Goal: Task Accomplishment & Management: Manage account settings

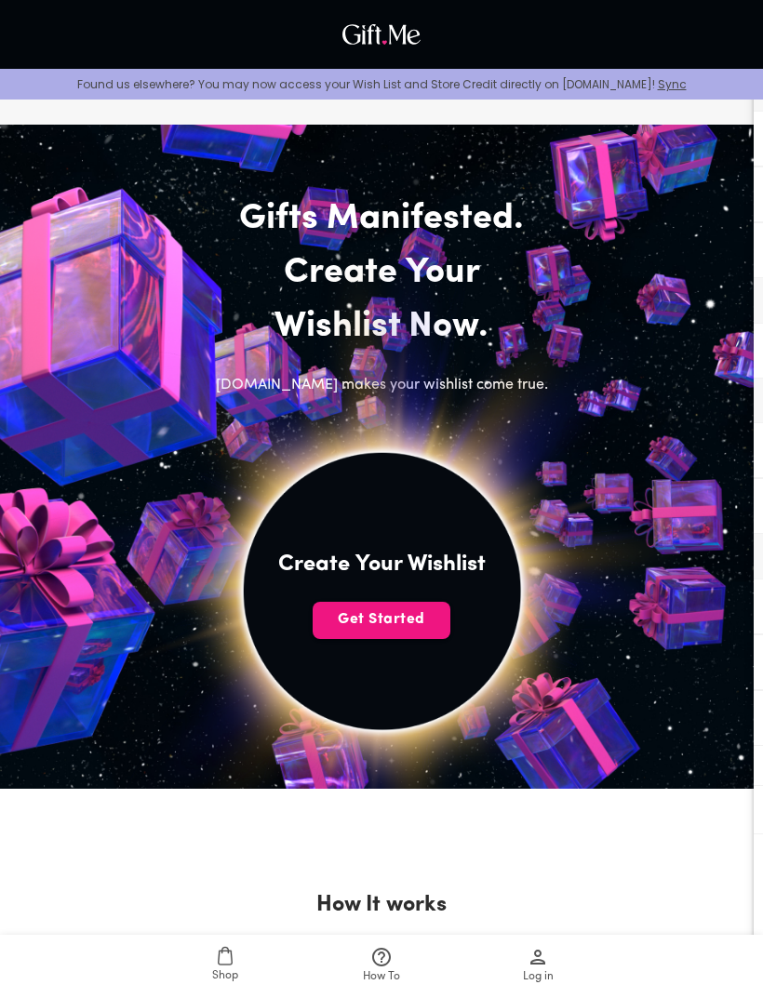
click at [419, 609] on button "Get Started" at bounding box center [382, 620] width 138 height 37
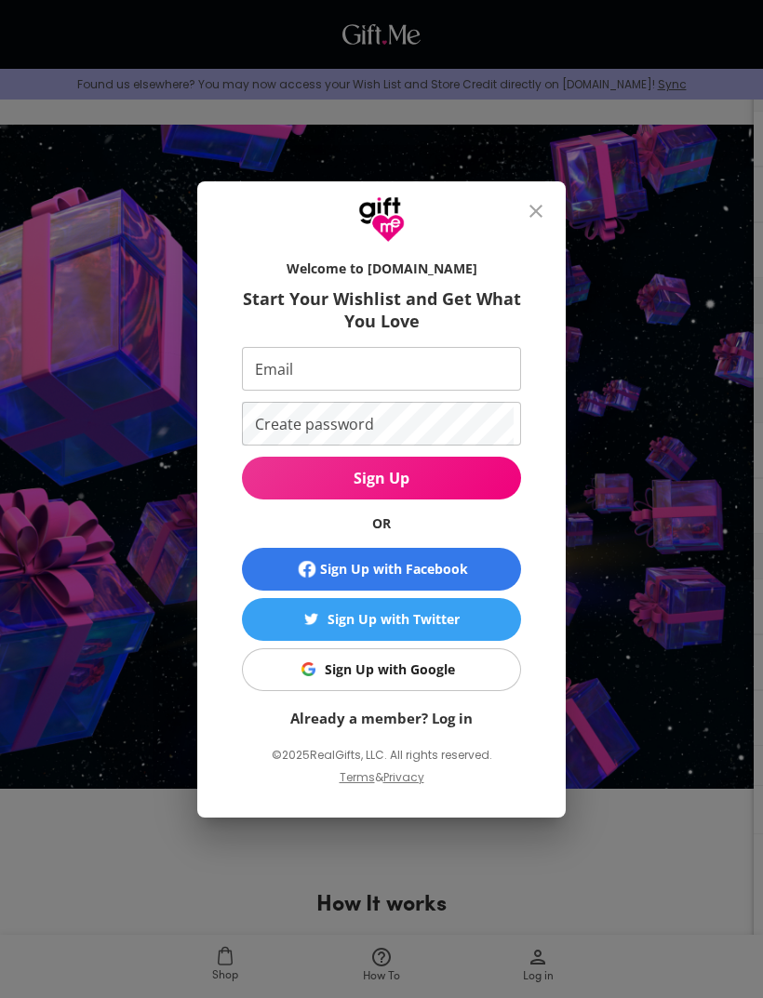
click at [458, 368] on input "Email" at bounding box center [378, 369] width 272 height 44
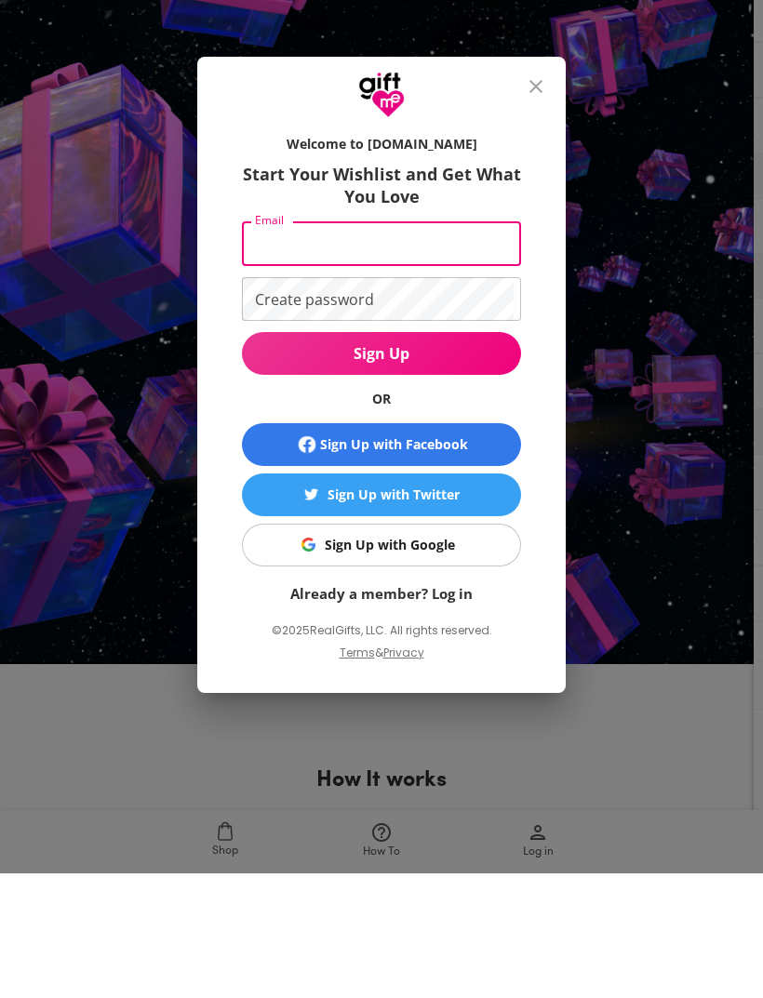
click at [448, 660] on div "Sign Up with Google" at bounding box center [390, 670] width 130 height 20
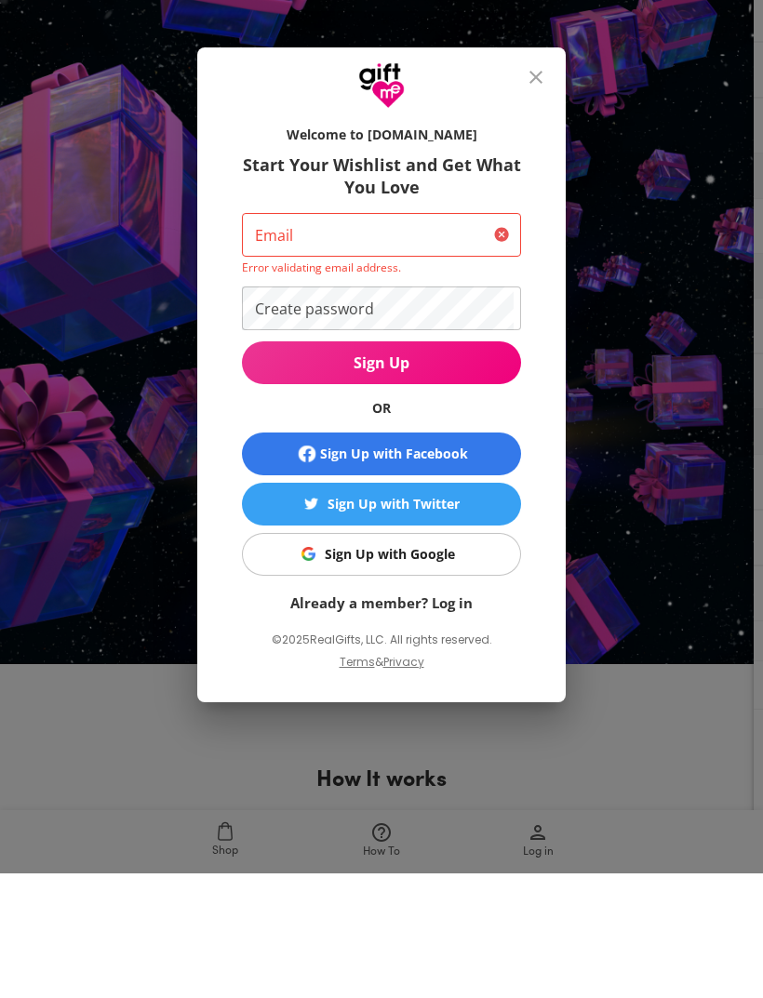
scroll to position [184, 0]
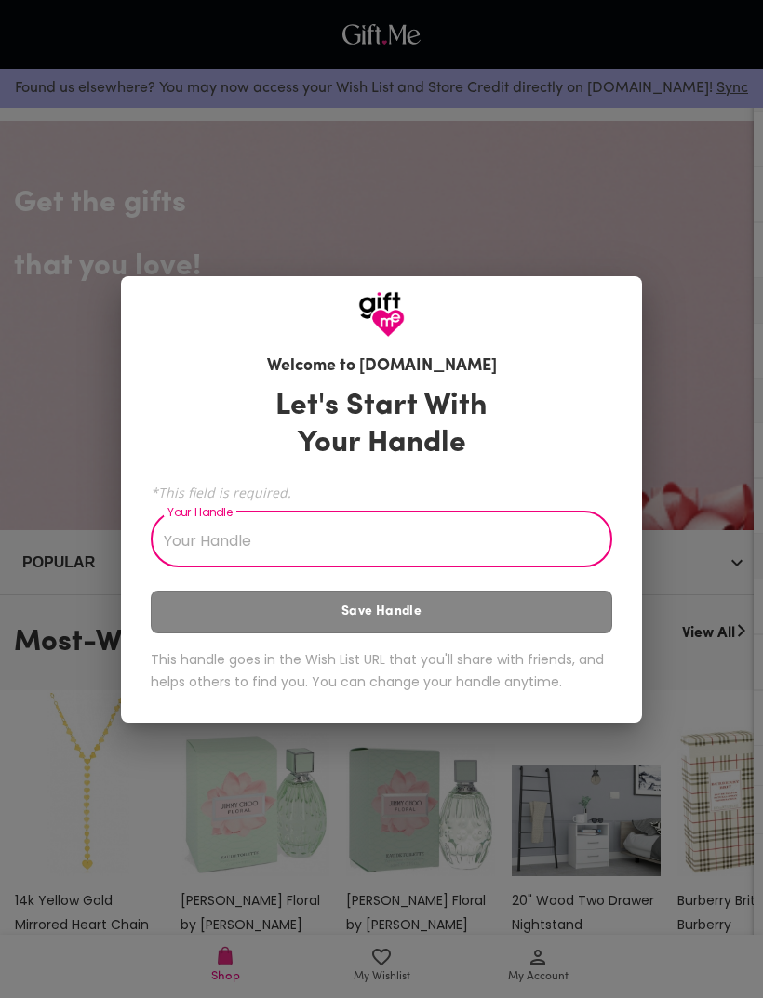
click at [489, 556] on input "Your Handle" at bounding box center [371, 541] width 441 height 52
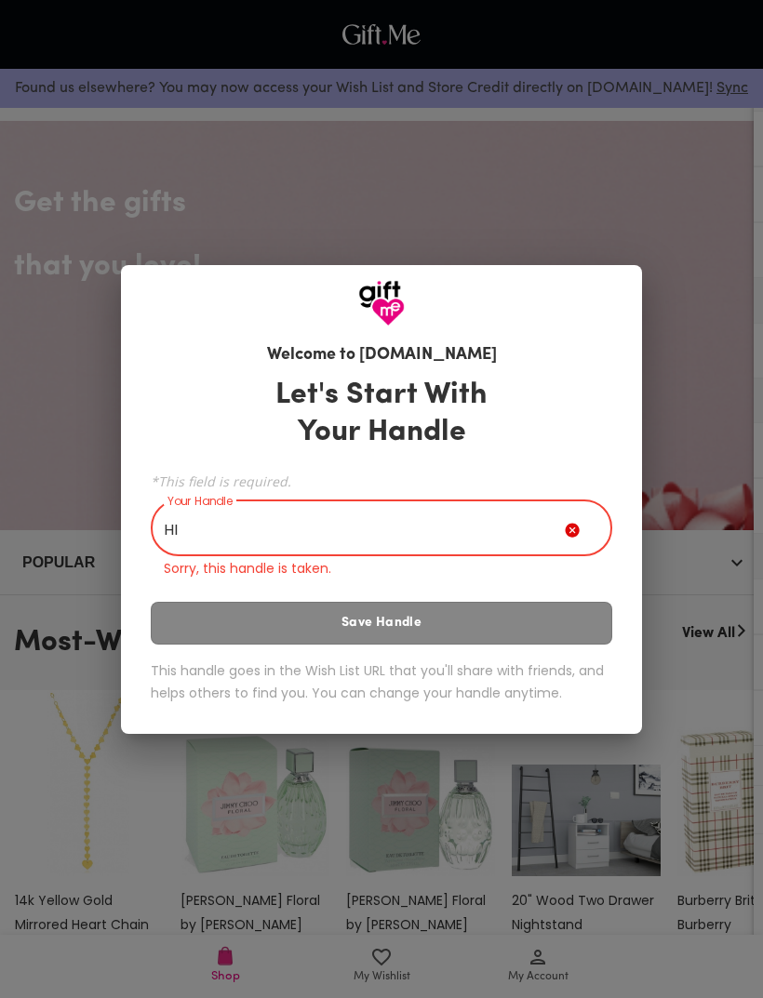
type input "H"
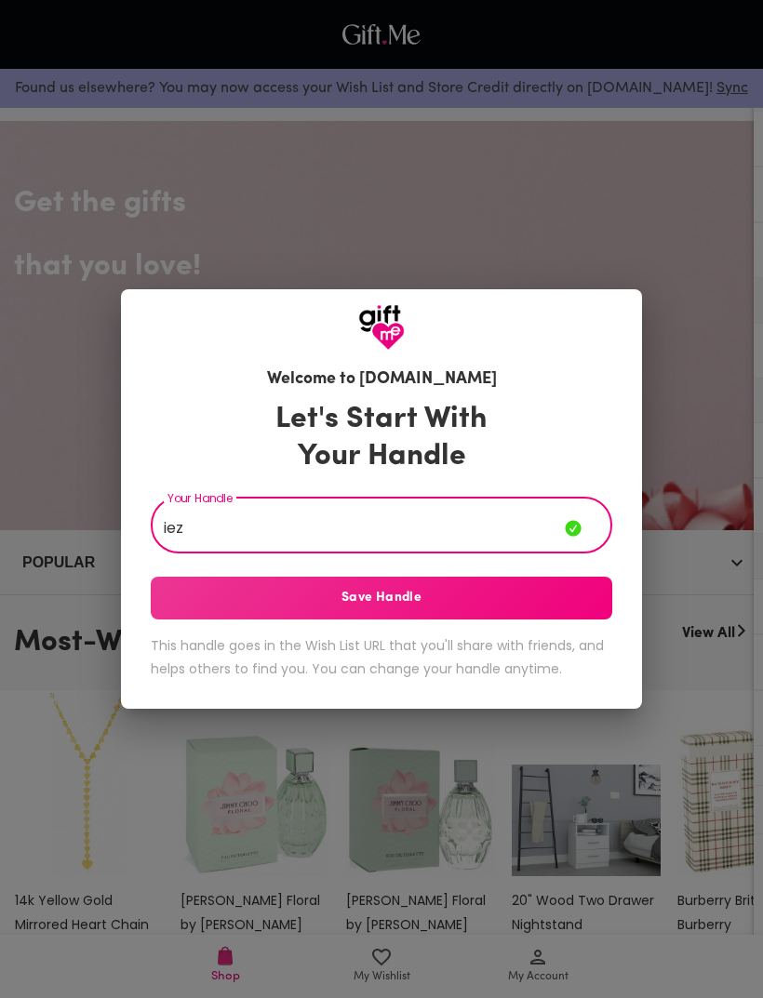
type input "iez"
click at [512, 590] on span "Save Handle" at bounding box center [382, 598] width 462 height 20
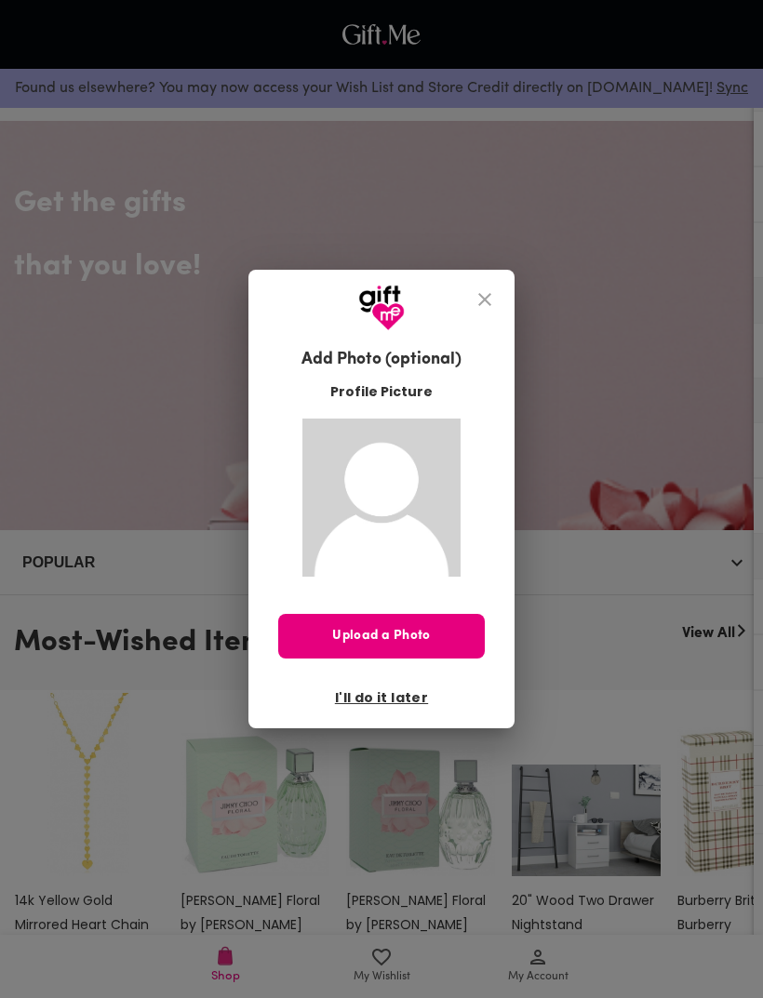
click at [401, 699] on span "I'll do it later" at bounding box center [381, 698] width 93 height 20
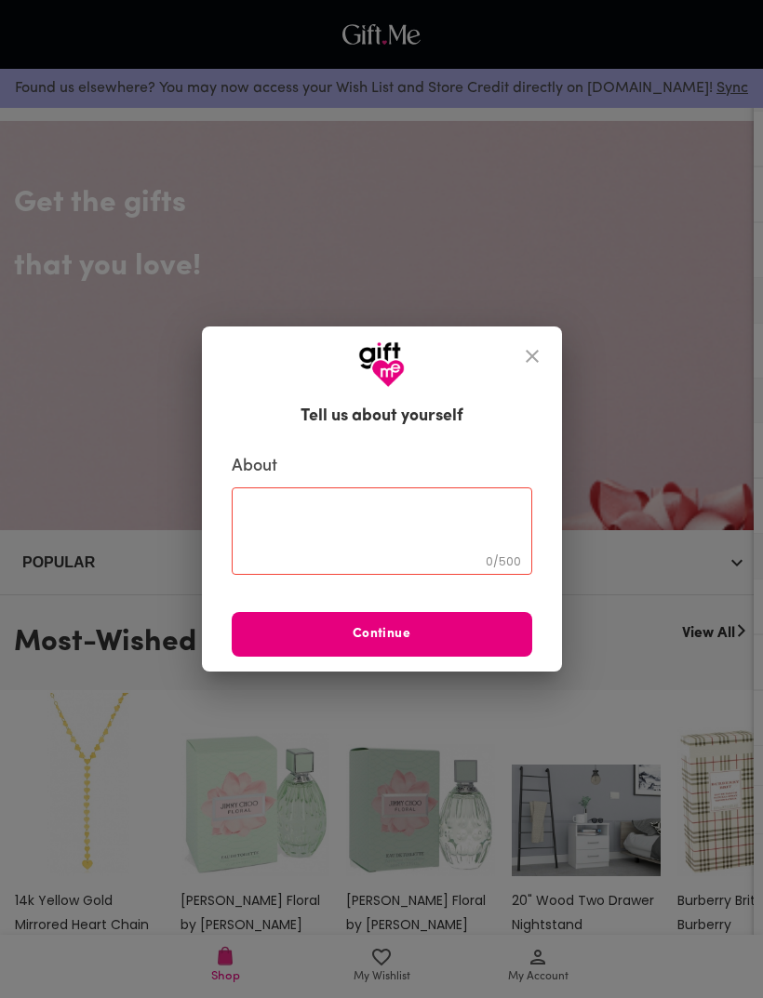
click at [525, 361] on icon "close" at bounding box center [532, 356] width 22 height 22
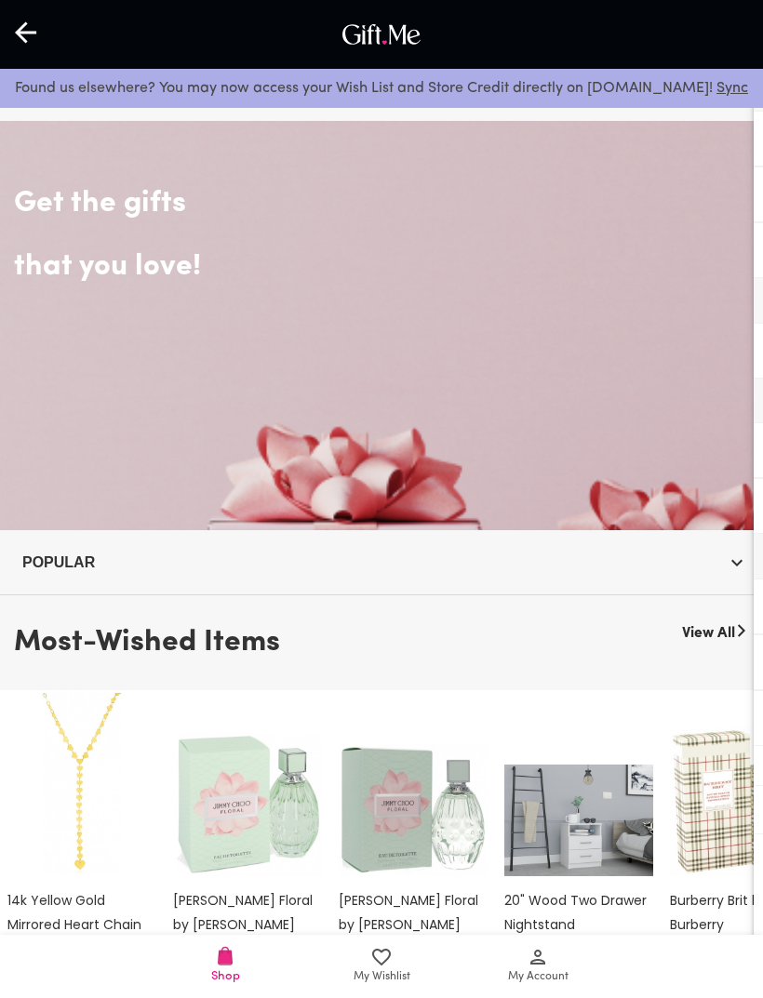
click at [46, 29] on div at bounding box center [27, 35] width 54 height 58
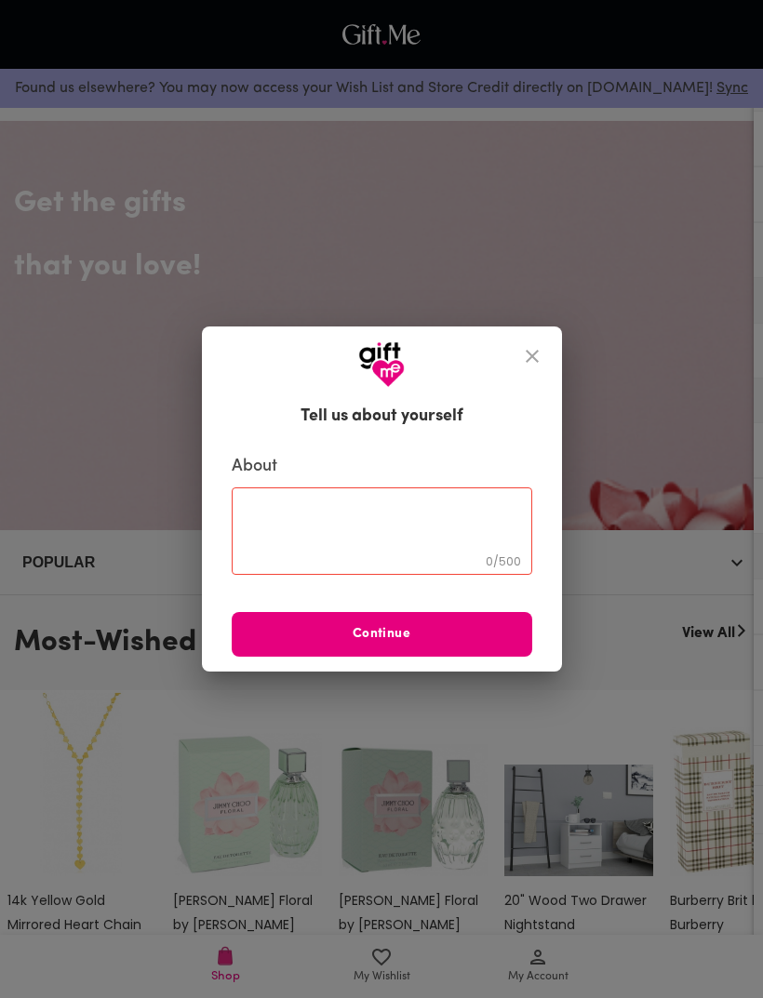
click at [521, 357] on icon "close" at bounding box center [532, 356] width 22 height 22
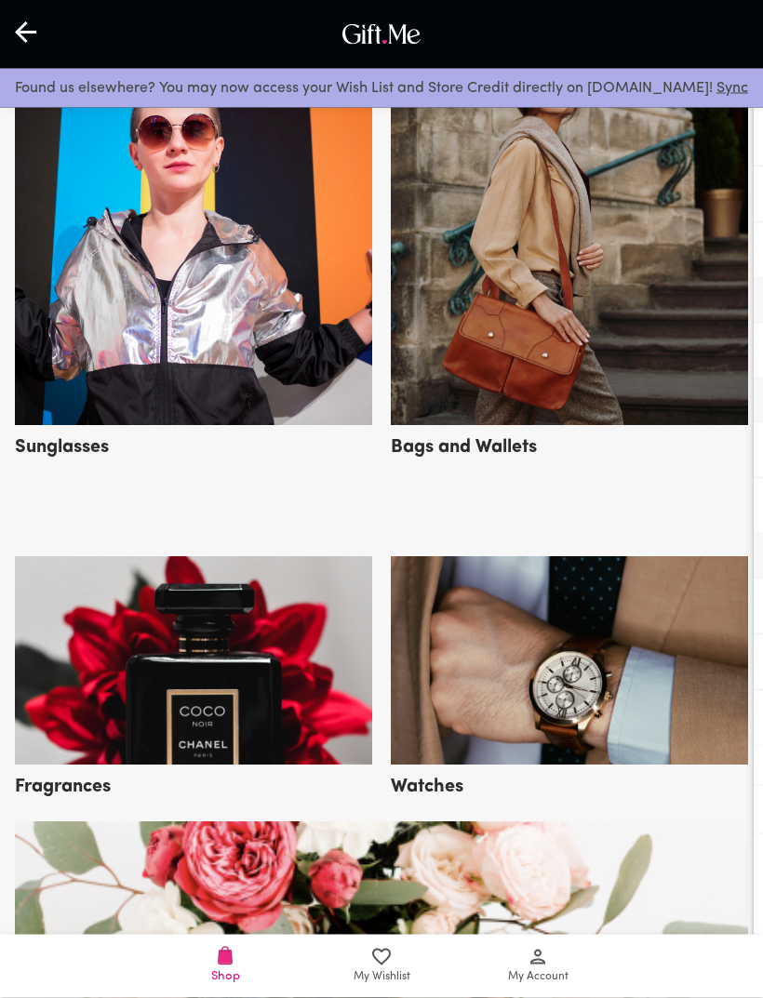
scroll to position [1008, 0]
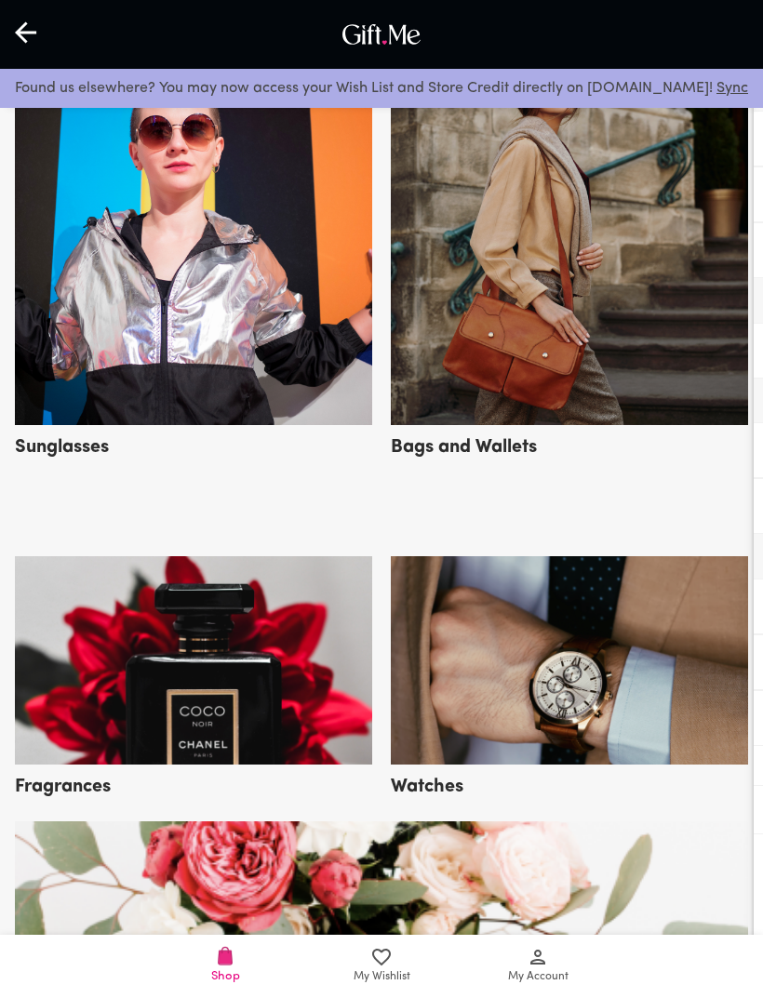
click at [36, 35] on icon at bounding box center [27, 32] width 24 height 24
